Goal: Task Accomplishment & Management: Manage account settings

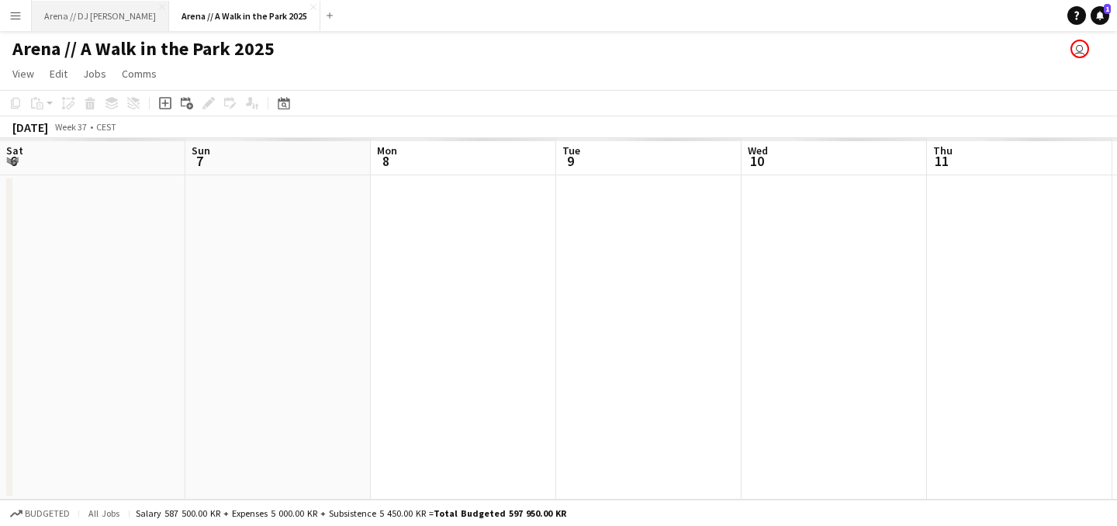
scroll to position [0, 508]
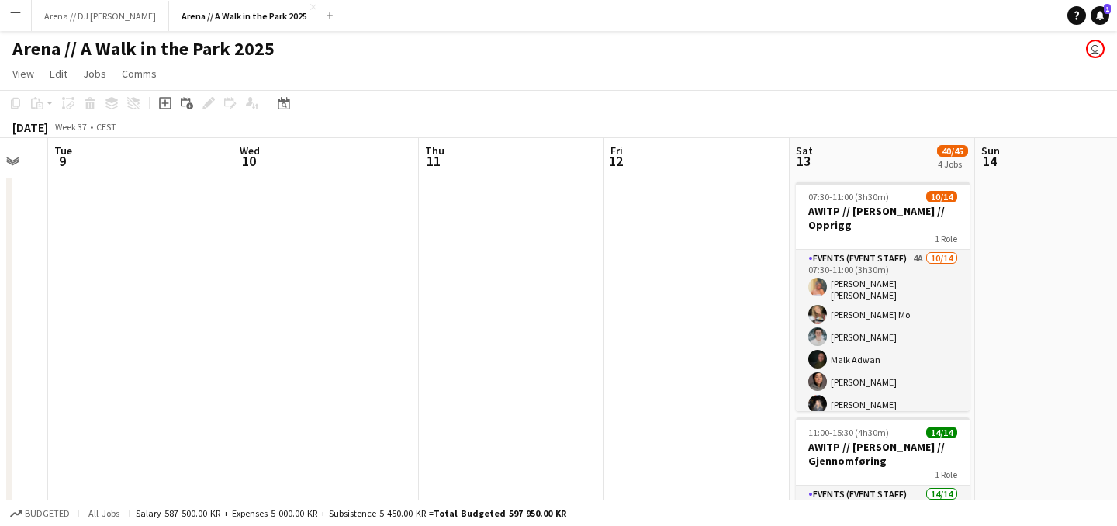
click at [21, 15] on app-icon "Menu" at bounding box center [15, 15] width 12 height 12
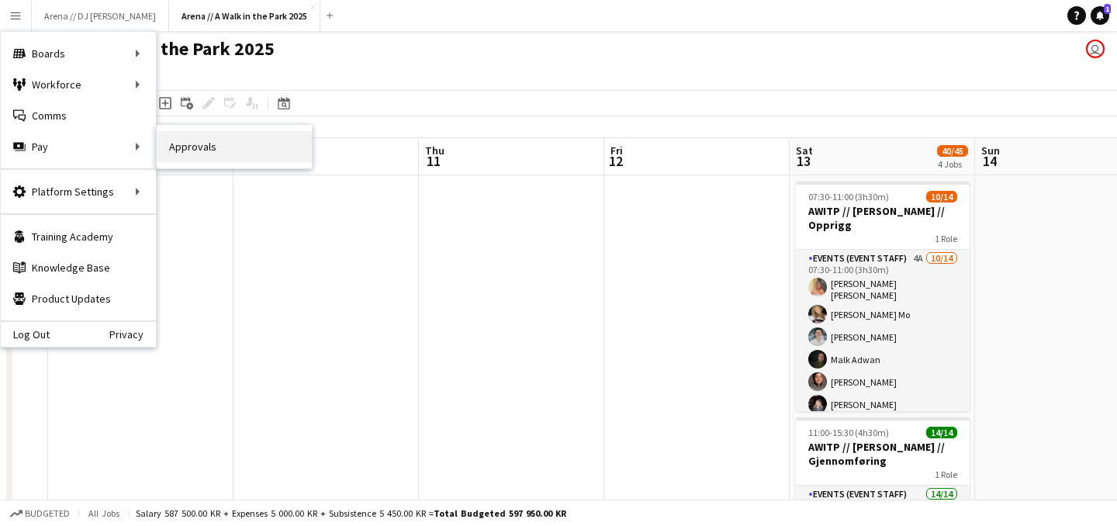
click at [195, 140] on link "Approvals" at bounding box center [234, 146] width 155 height 31
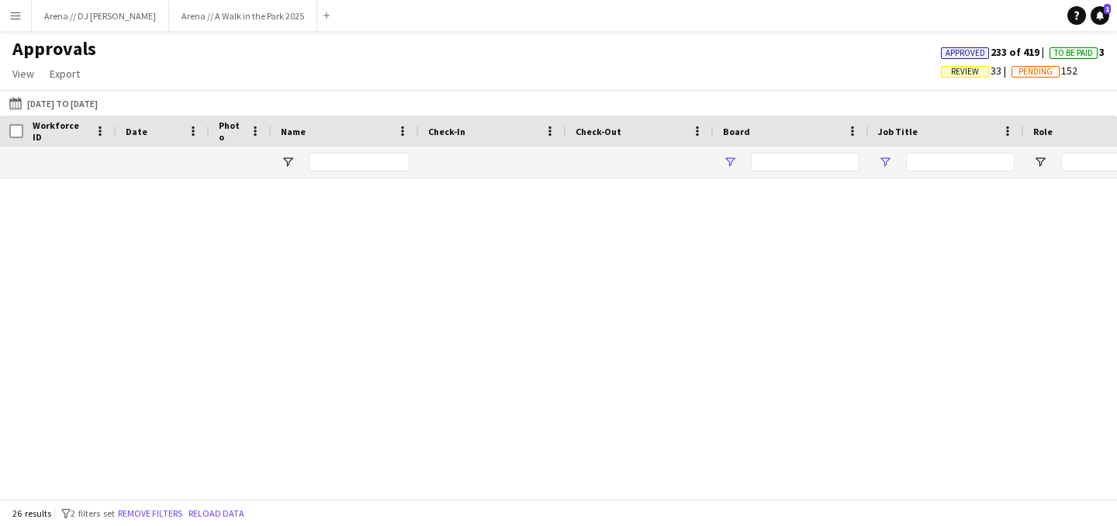
type input "*******"
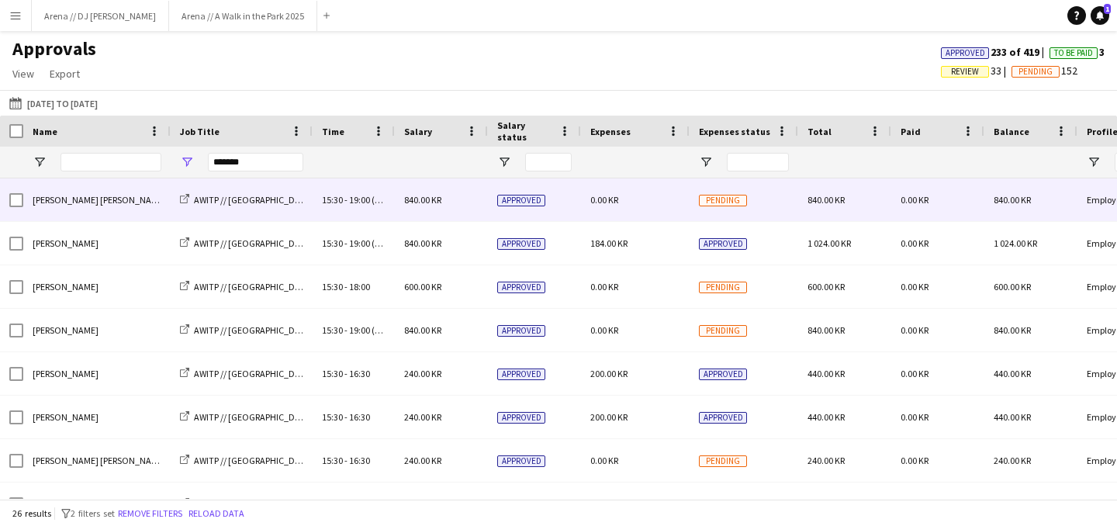
click at [689, 207] on div "0.00 KR" at bounding box center [635, 199] width 109 height 43
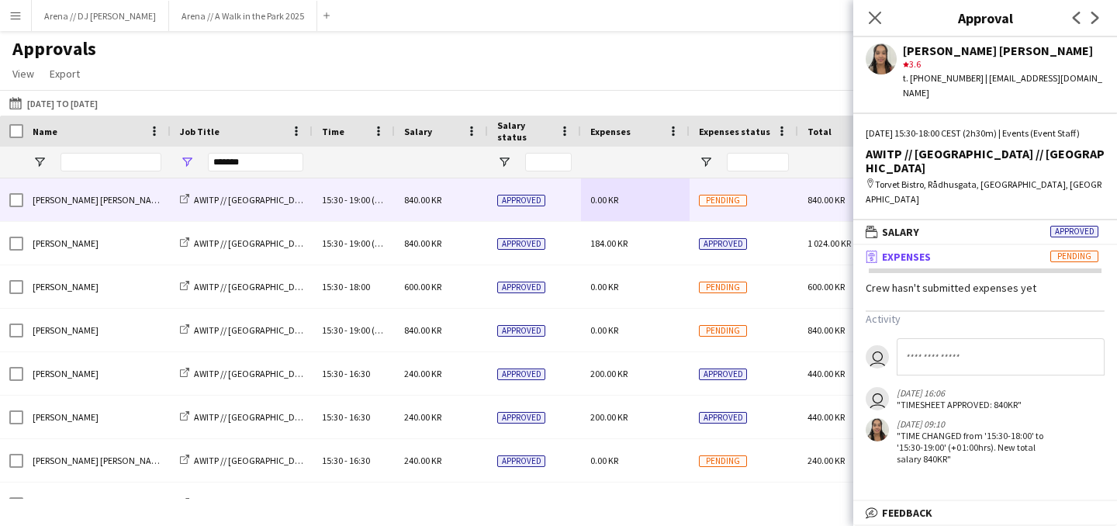
click at [664, 58] on div "Approvals View Customise view Customise filters Reset Filters Reset View Reset …" at bounding box center [558, 63] width 1117 height 53
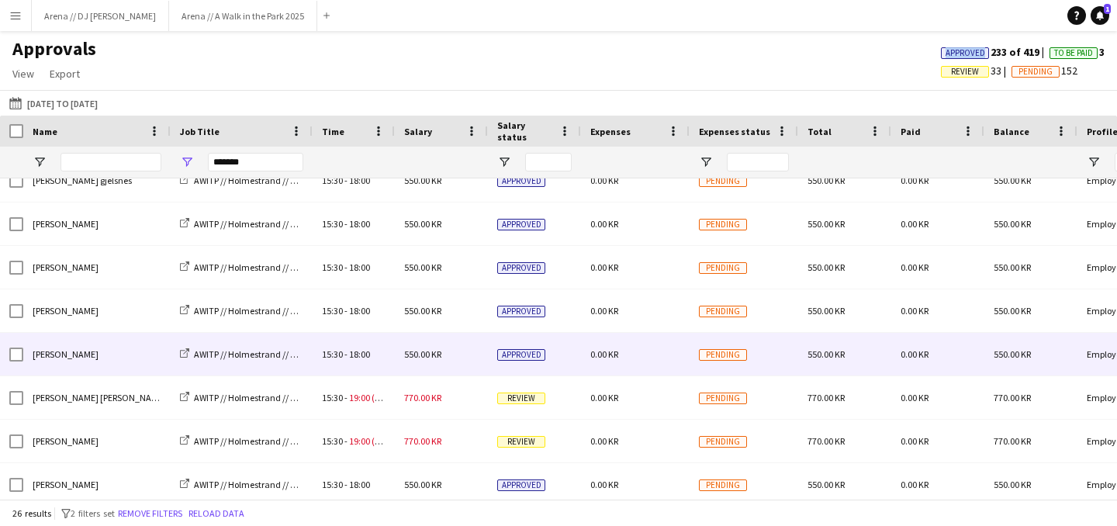
scroll to position [809, 0]
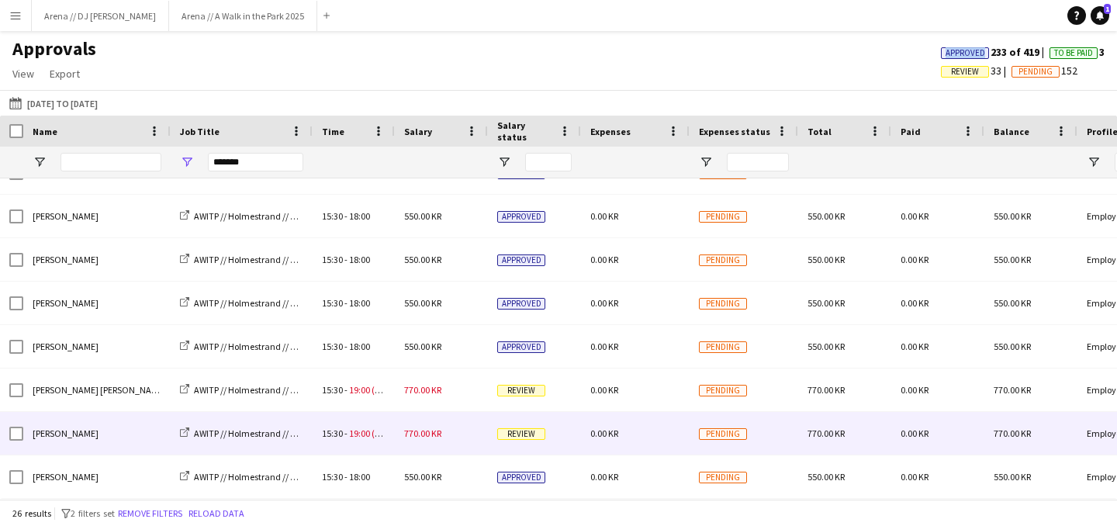
click at [534, 441] on div "Review" at bounding box center [534, 433] width 93 height 43
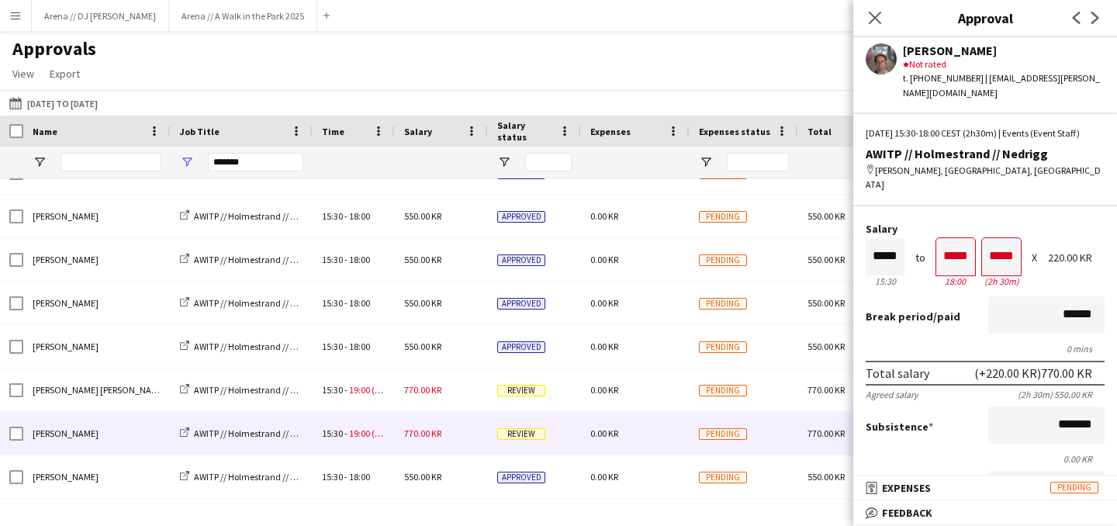
scroll to position [460, 0]
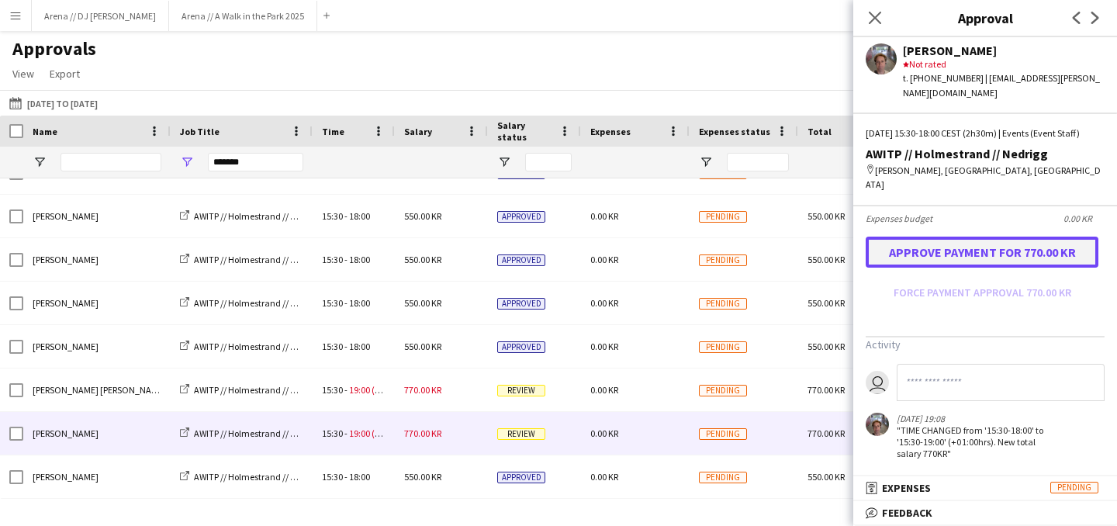
click at [984, 250] on button "Approve payment for 770.00 KR" at bounding box center [982, 252] width 233 height 31
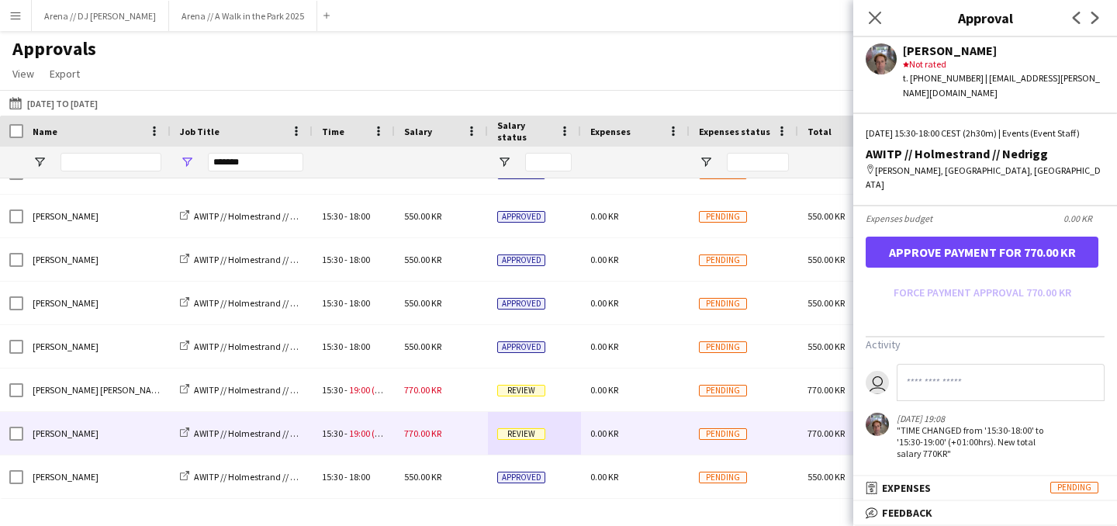
scroll to position [371, 0]
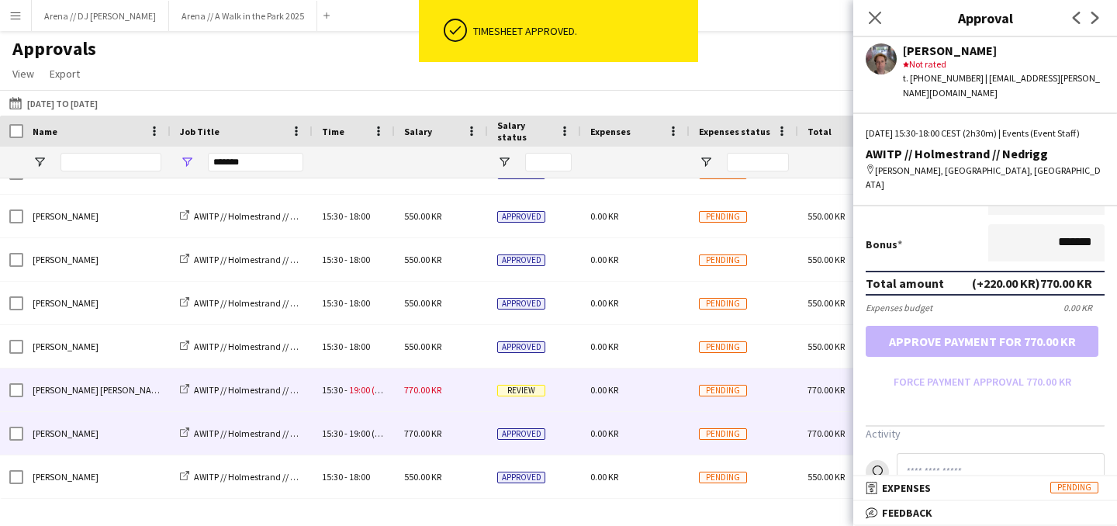
click at [541, 395] on span "Review" at bounding box center [521, 391] width 48 height 12
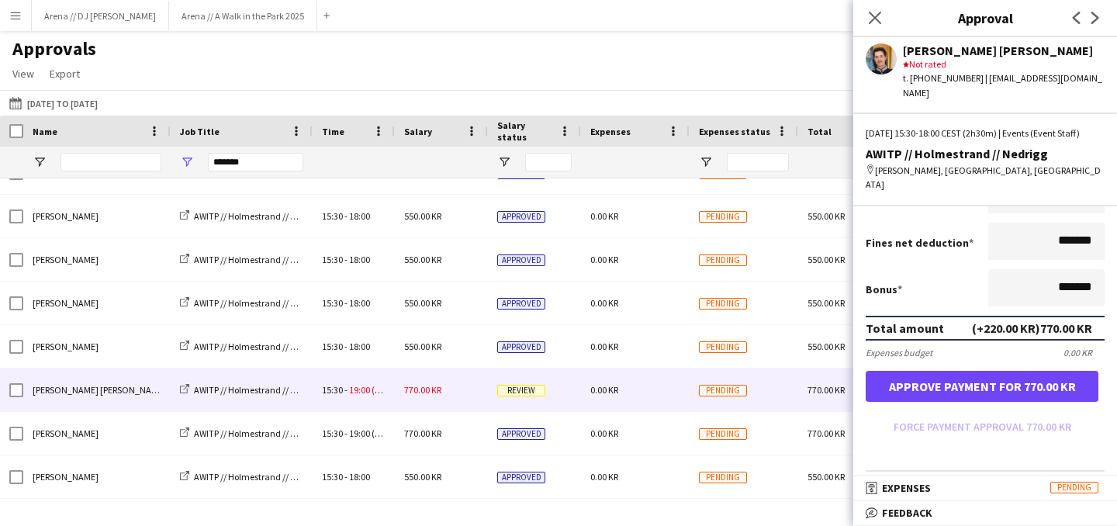
scroll to position [328, 0]
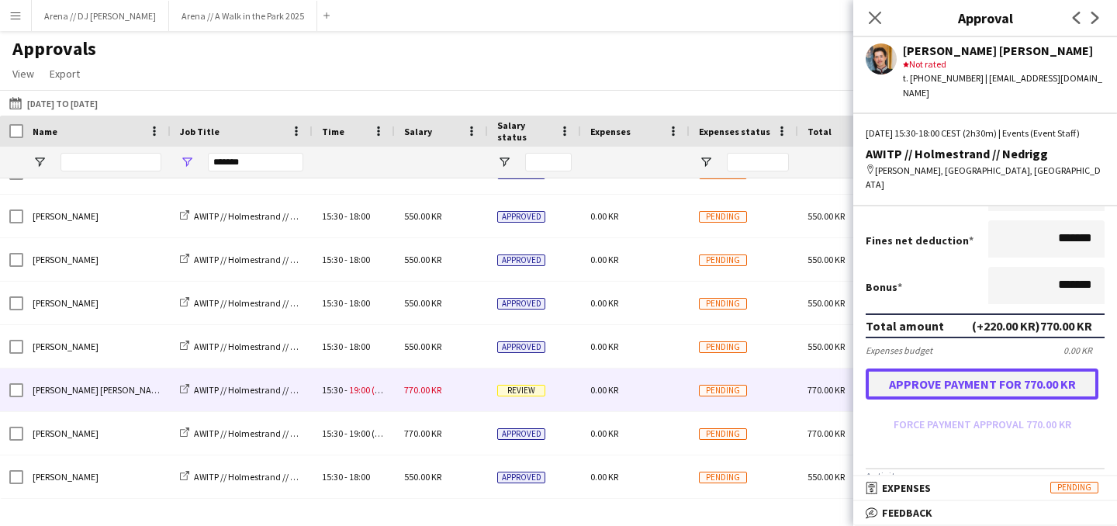
click at [991, 379] on button "Approve payment for 770.00 KR" at bounding box center [982, 383] width 233 height 31
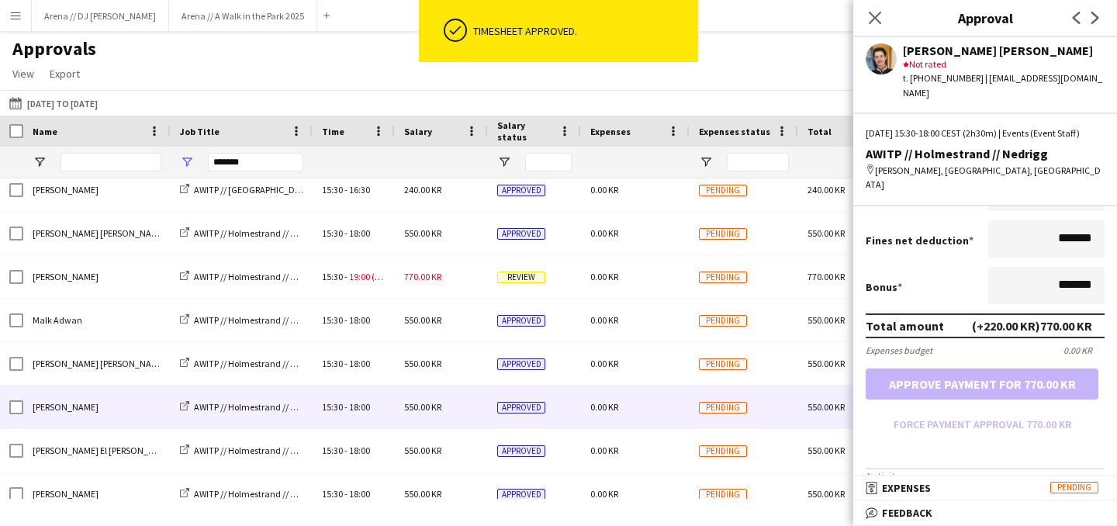
scroll to position [416, 0]
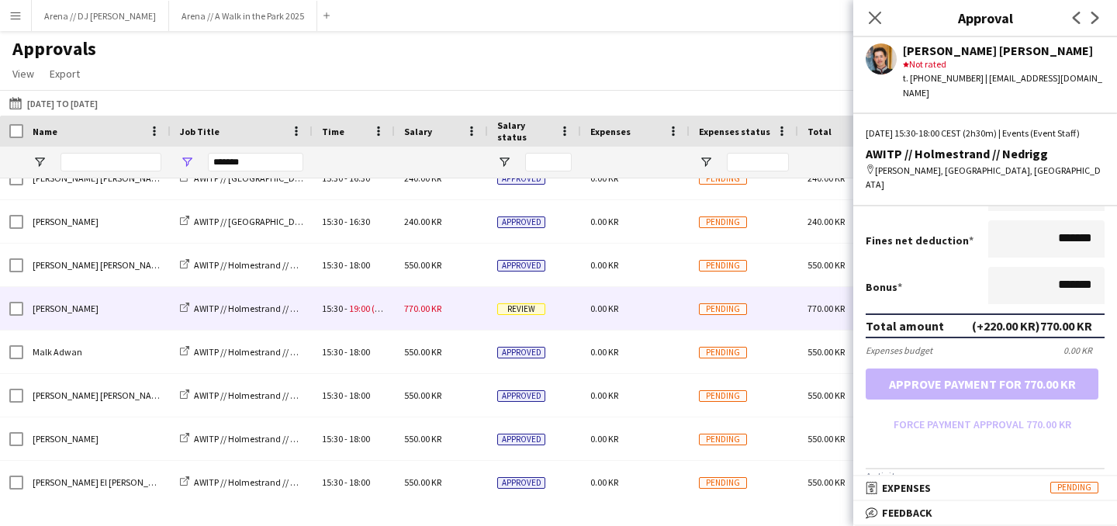
click at [518, 307] on span "Review" at bounding box center [521, 309] width 48 height 12
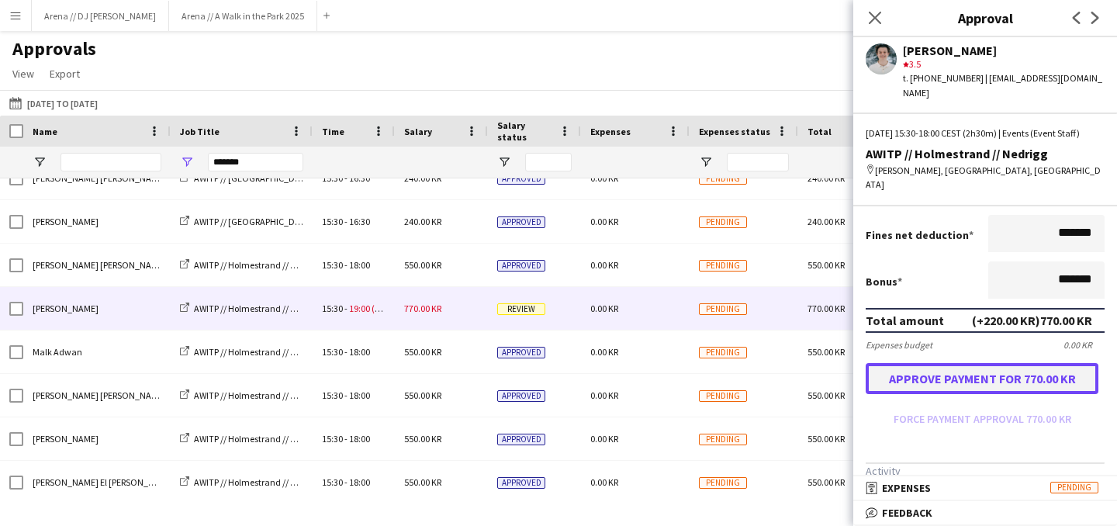
click at [960, 376] on button "Approve payment for 770.00 KR" at bounding box center [982, 378] width 233 height 31
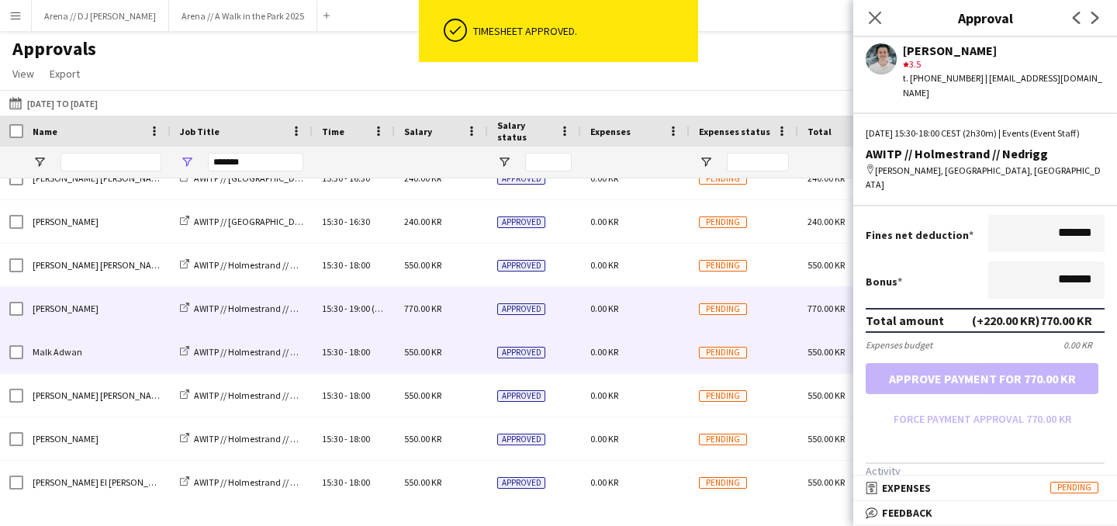
click at [614, 367] on div "0.00 KR" at bounding box center [635, 351] width 109 height 43
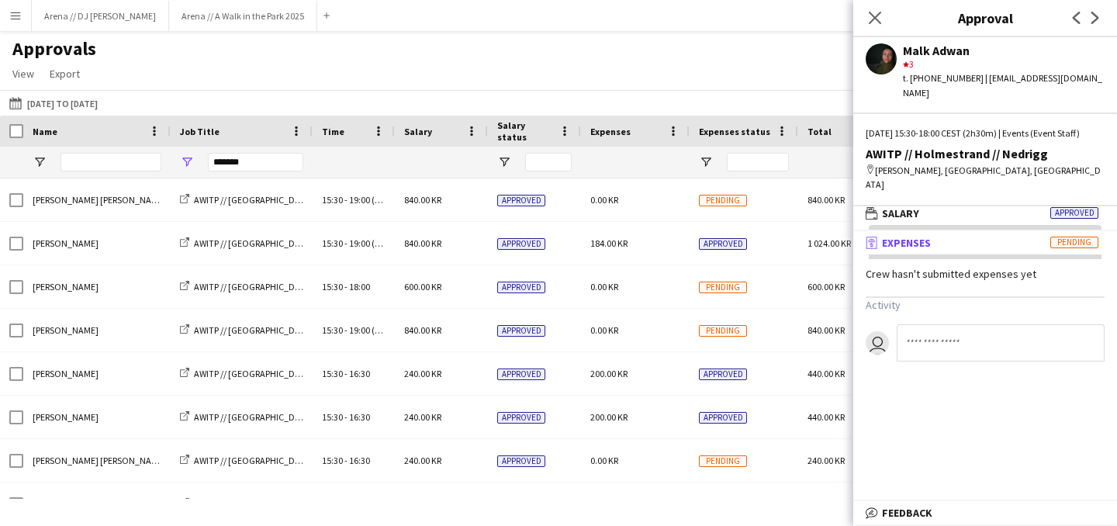
click at [686, 83] on div "Approvals View Customise view Customise filters Reset Filters Reset View Reset …" at bounding box center [558, 63] width 1117 height 53
